Goal: Find specific page/section: Find specific page/section

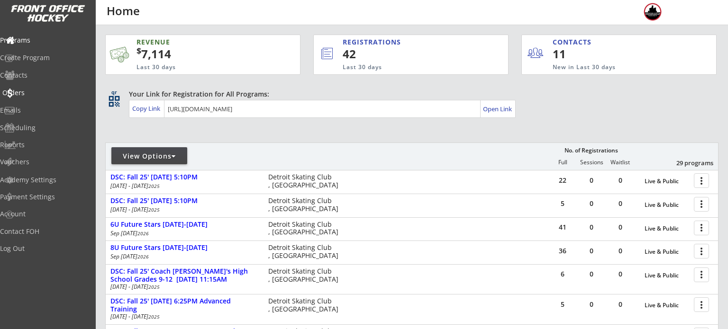
click at [30, 91] on div "Orders" at bounding box center [44, 93] width 85 height 7
click at [140, 155] on div "View Options" at bounding box center [149, 156] width 76 height 9
select select ""Upcoming Programs""
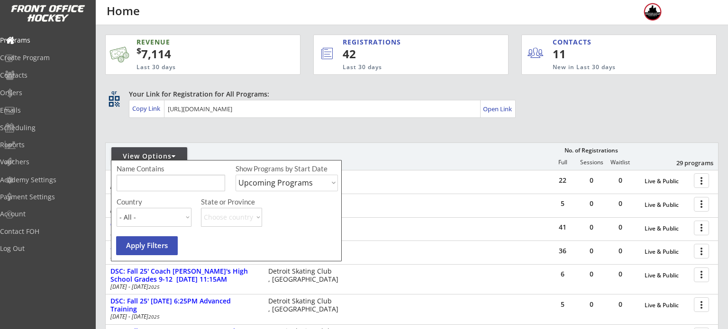
click at [163, 177] on input "input" at bounding box center [171, 183] width 109 height 17
type input "election day"
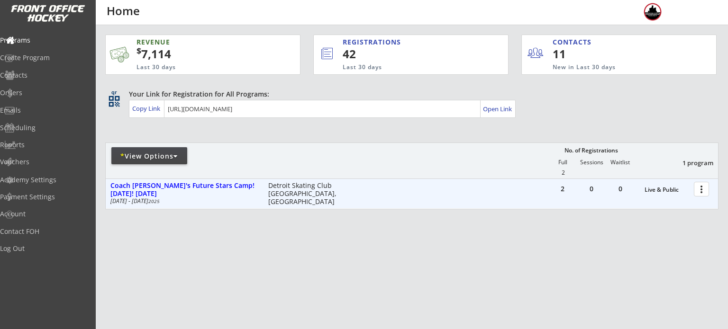
click at [706, 191] on div at bounding box center [703, 189] width 17 height 17
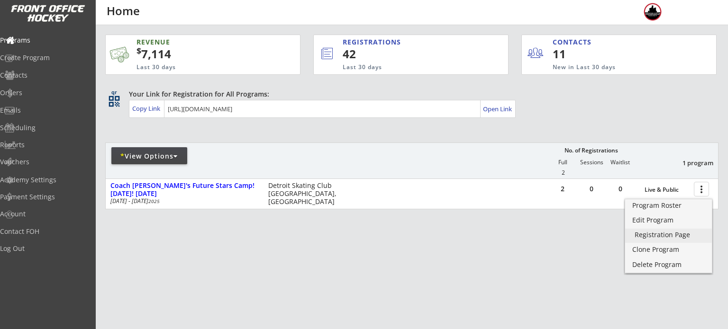
click at [665, 238] on div "Registration Page" at bounding box center [669, 235] width 68 height 7
click at [651, 224] on div "Edit Program" at bounding box center [669, 220] width 68 height 7
